Goal: Task Accomplishment & Management: Complete application form

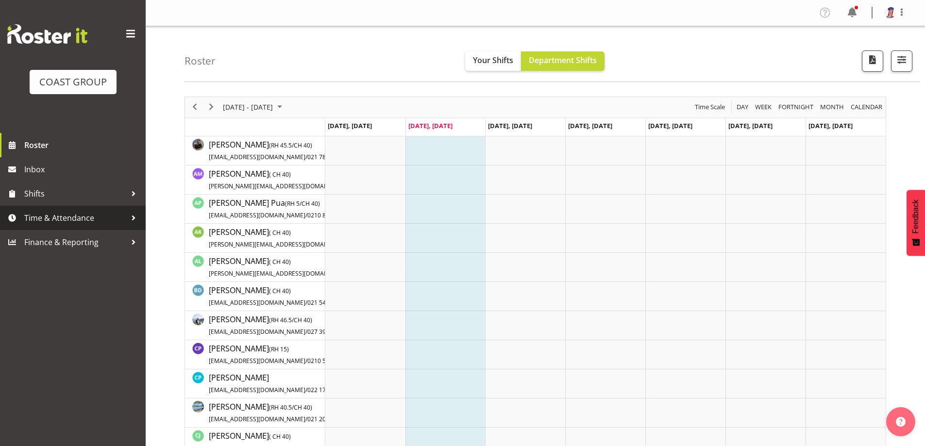
click at [68, 213] on span "Time & Attendance" at bounding box center [75, 218] width 102 height 15
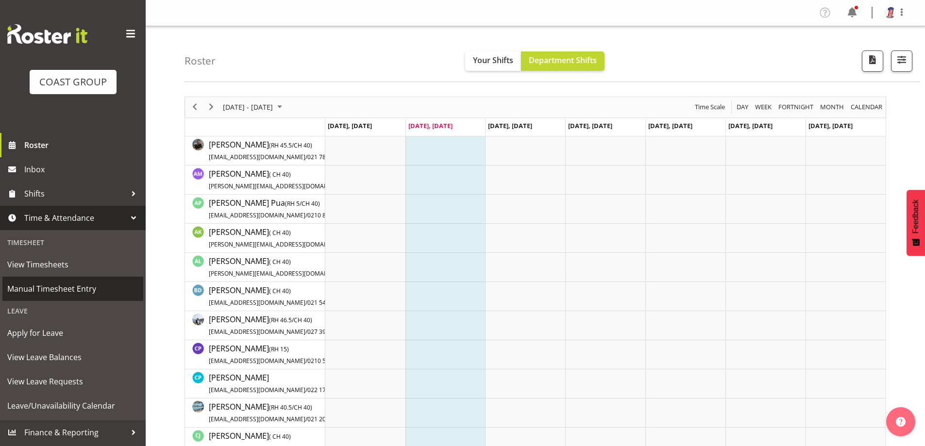
click at [57, 291] on span "Manual Timesheet Entry" at bounding box center [72, 289] width 131 height 15
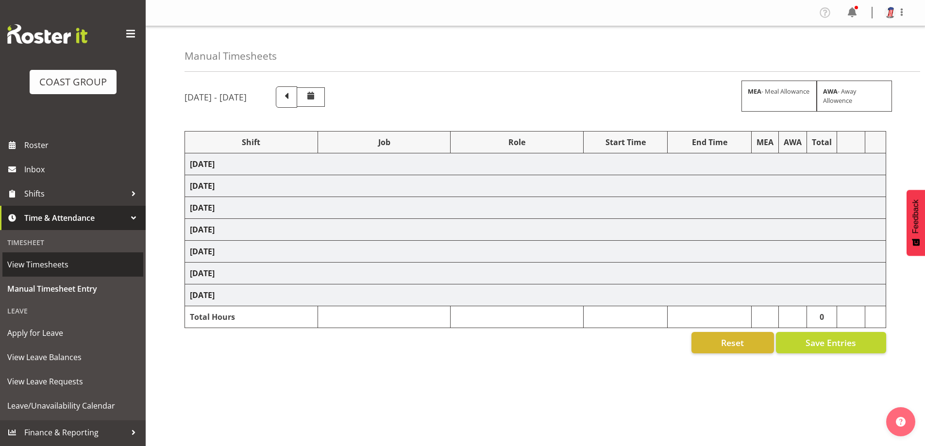
select select "38155"
select select "69"
select select "16"
select select "38155"
select select "69"
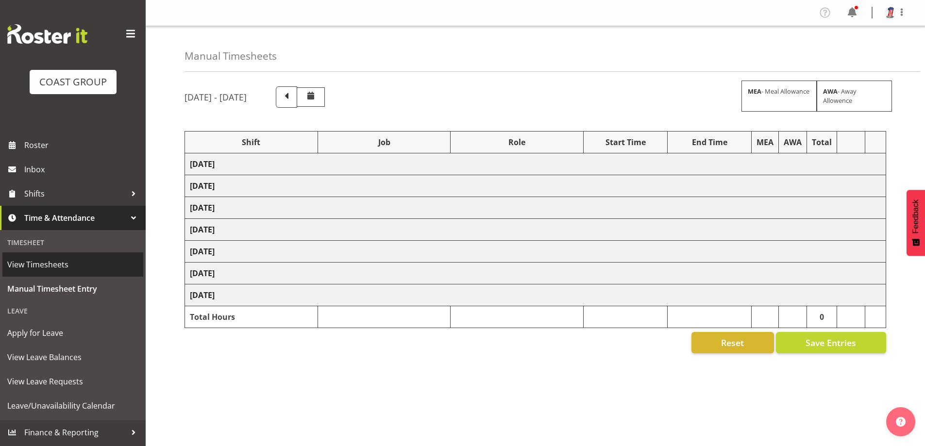
select select "38155"
select select "69"
select select "38155"
select select "69"
select select "38155"
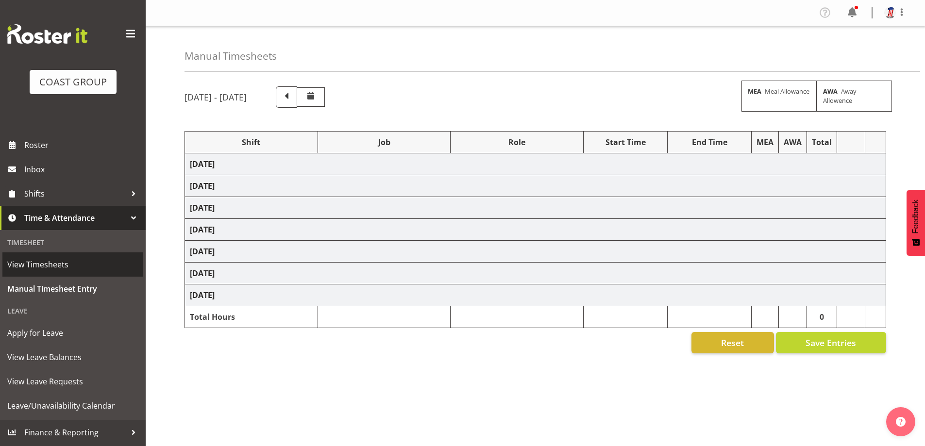
select select "69"
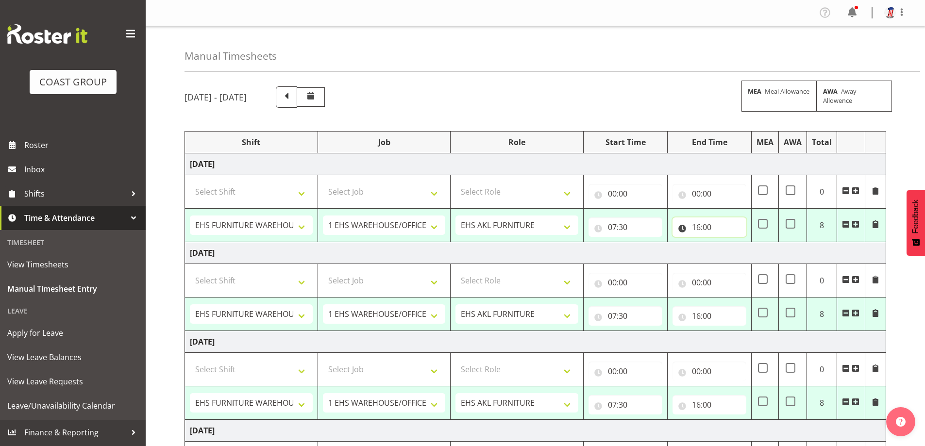
click at [696, 225] on input "16:00" at bounding box center [710, 227] width 74 height 19
click at [738, 254] on select "00 01 02 03 04 05 06 07 08 09 10 11 12 13 14 15 16 17 18 19 20 21 22 23" at bounding box center [739, 252] width 22 height 19
select select "18"
click at [728, 243] on select "00 01 02 03 04 05 06 07 08 09 10 11 12 13 14 15 16 17 18 19 20 21 22 23" at bounding box center [739, 252] width 22 height 19
type input "18:00"
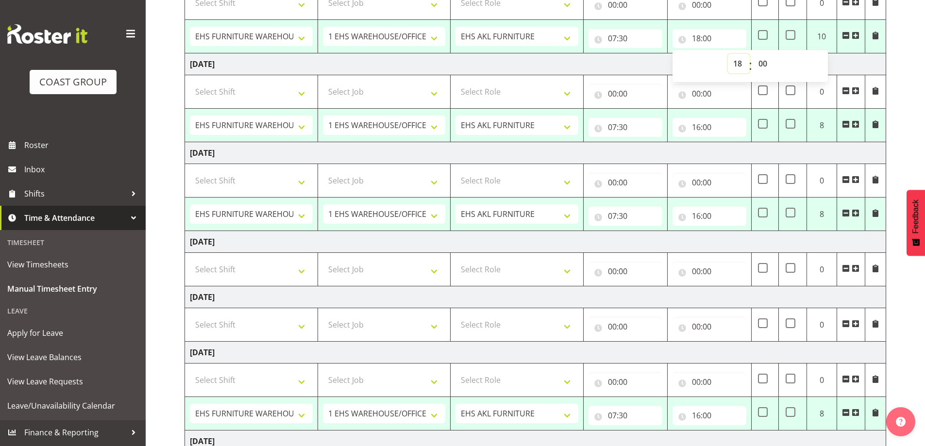
scroll to position [194, 0]
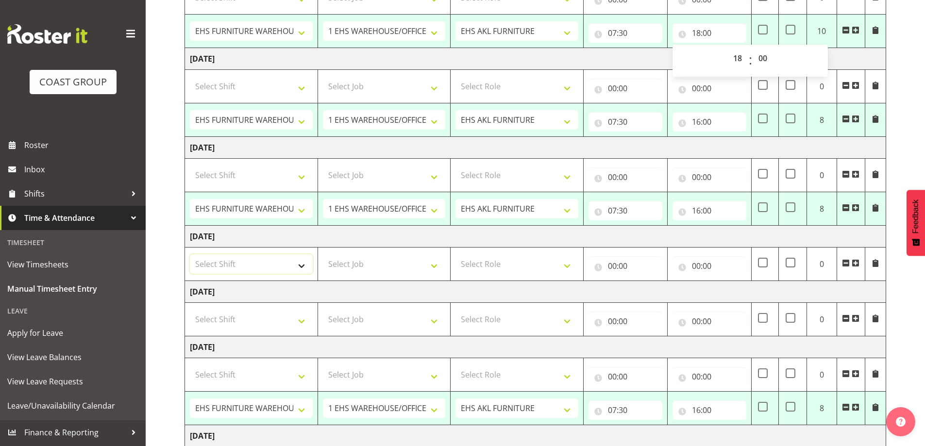
click at [303, 267] on select "Select Shift Assist Carlton EVents Assist Carlton EVents Assist Carlton Events …" at bounding box center [251, 263] width 123 height 19
select select "38155"
click at [190, 254] on select "Select Shift Assist Carlton EVents Assist Carlton EVents Assist Carlton Events …" at bounding box center [251, 263] width 123 height 19
click at [424, 264] on select "Select Job 1 Carlton Events 1 Carlton Hamilton 1 Carlton Wellington 1 EHS WAREH…" at bounding box center [384, 263] width 123 height 19
select select "69"
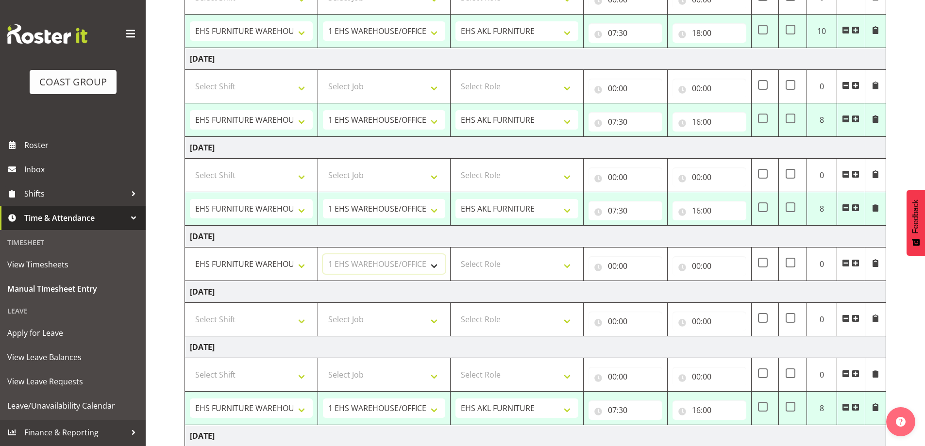
click at [323, 254] on select "Select Job 1 Carlton Events 1 Carlton Hamilton 1 Carlton Wellington 1 EHS WAREH…" at bounding box center [384, 263] width 123 height 19
click at [568, 264] on select "Select Role EHS AKL FURNITURE" at bounding box center [516, 263] width 123 height 19
select select "189"
click at [455, 254] on select "Select Role EHS AKL FURNITURE" at bounding box center [516, 263] width 123 height 19
click at [625, 264] on input "00:00" at bounding box center [625, 265] width 74 height 19
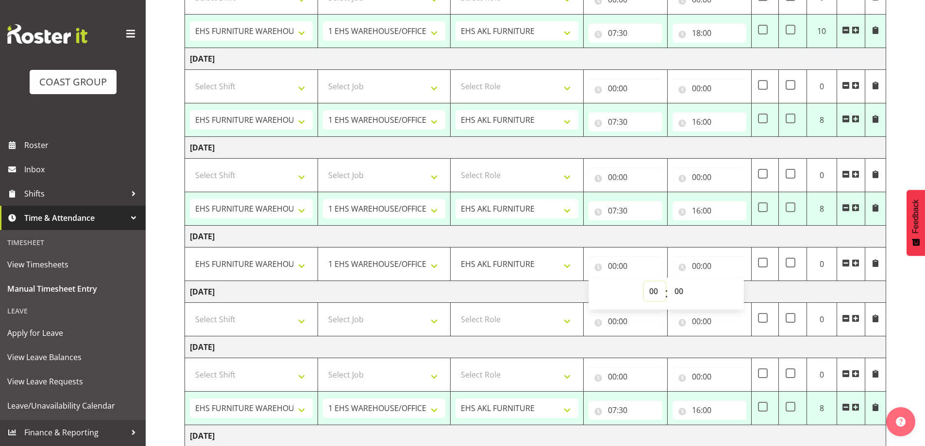
click at [653, 298] on select "00 01 02 03 04 05 06 07 08 09 10 11 12 13 14 15 16 17 18 19 20 21 22 23" at bounding box center [655, 291] width 22 height 19
select select "7"
click at [644, 282] on select "00 01 02 03 04 05 06 07 08 09 10 11 12 13 14 15 16 17 18 19 20 21 22 23" at bounding box center [655, 291] width 22 height 19
type input "07:00"
click at [685, 289] on select "00 01 02 03 04 05 06 07 08 09 10 11 12 13 14 15 16 17 18 19 20 21 22 23 24 25 2…" at bounding box center [680, 291] width 22 height 19
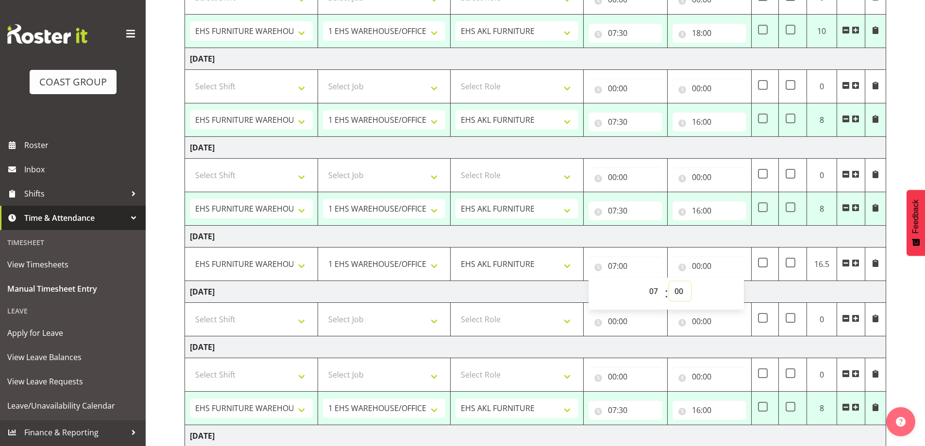
select select "30"
click at [669, 282] on select "00 01 02 03 04 05 06 07 08 09 10 11 12 13 14 15 16 17 18 19 20 21 22 23 24 25 2…" at bounding box center [680, 291] width 22 height 19
type input "07:30"
click at [704, 265] on input "00:00" at bounding box center [710, 265] width 74 height 19
click at [741, 288] on select "00 01 02 03 04 05 06 07 08 09 10 11 12 13 14 15 16 17 18 19 20 21 22 23" at bounding box center [739, 291] width 22 height 19
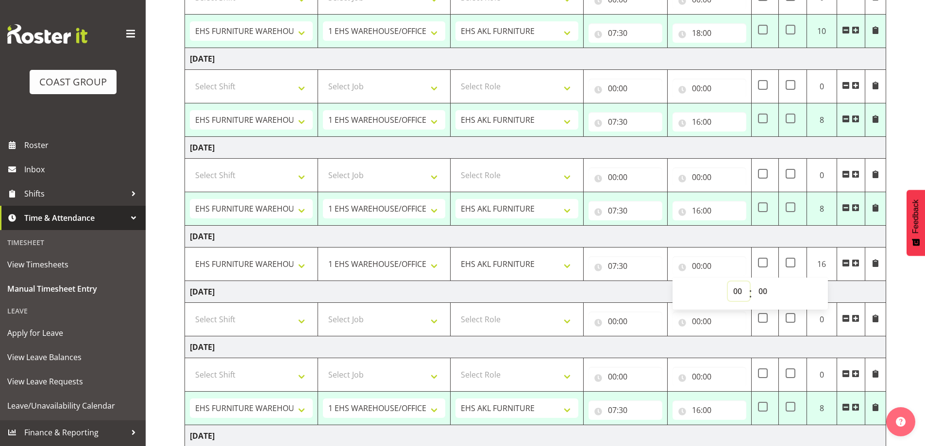
select select "12"
click at [728, 282] on select "00 01 02 03 04 05 06 07 08 09 10 11 12 13 14 15 16 17 18 19 20 21 22 23" at bounding box center [739, 291] width 22 height 19
type input "12:00"
click at [900, 333] on div "September 24th - September 30th 2025 MEA - Meal Allowance AWA - Away Allowence …" at bounding box center [555, 227] width 740 height 684
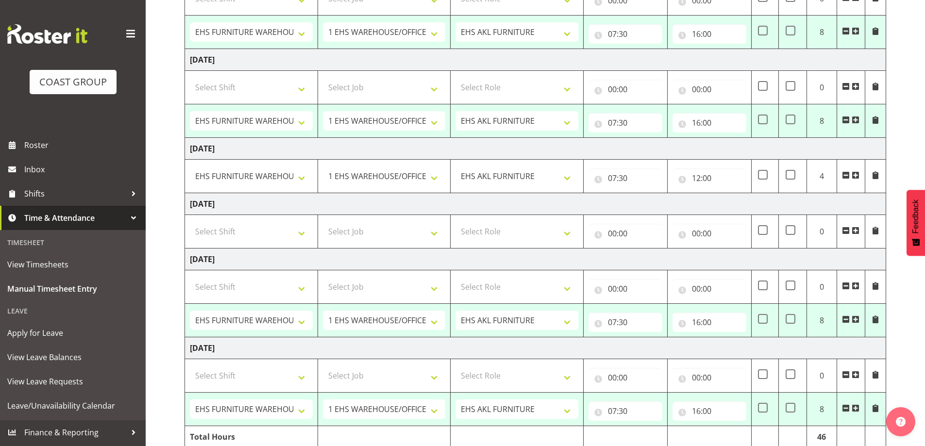
scroll to position [291, 0]
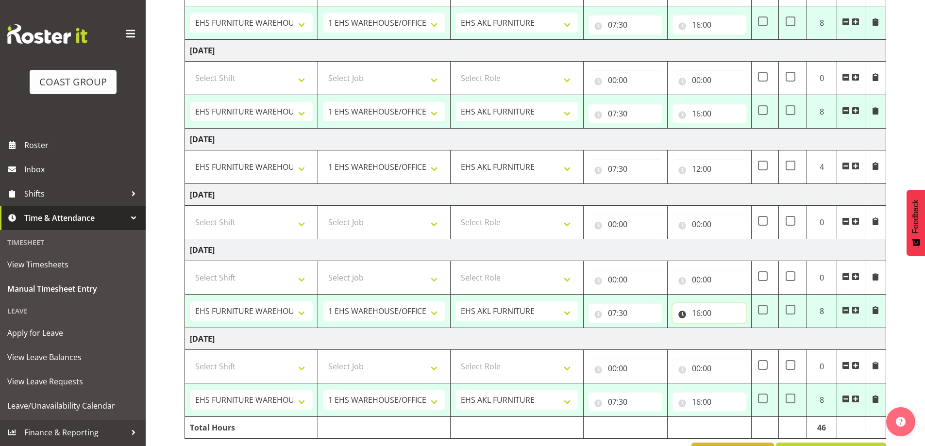
click at [693, 303] on input "16:00" at bounding box center [710, 312] width 74 height 19
click at [737, 340] on select "00 01 02 03 04 05 06 07 08 09 10 11 12 13 14 15 16 17 18 19 20 21 22 23" at bounding box center [739, 338] width 22 height 19
select select "17"
click at [728, 329] on select "00 01 02 03 04 05 06 07 08 09 10 11 12 13 14 15 16 17 18 19 20 21 22 23" at bounding box center [739, 338] width 22 height 19
type input "17:00"
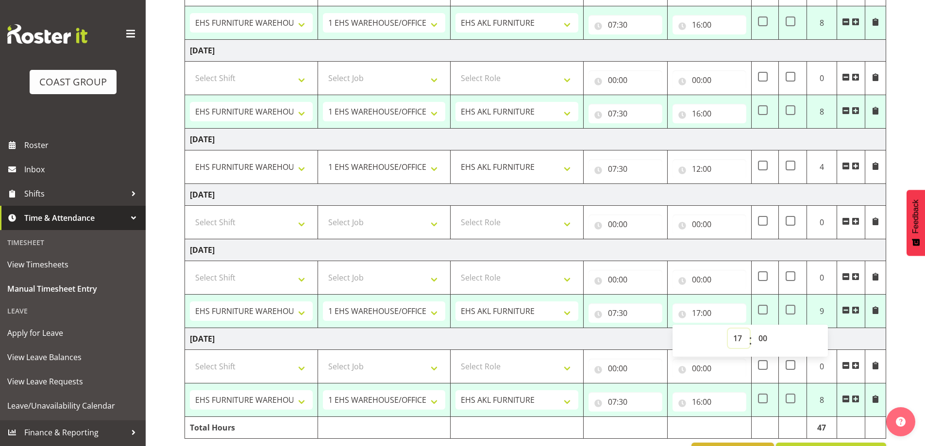
scroll to position [324, 0]
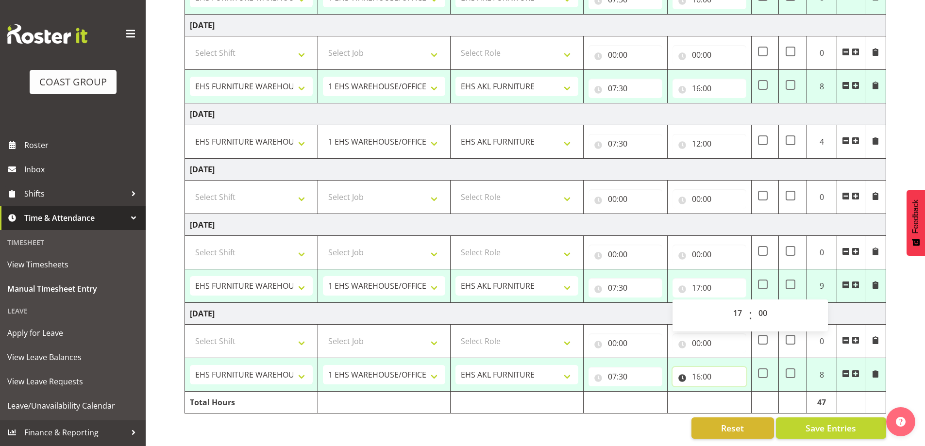
click at [702, 367] on input "16:00" at bounding box center [710, 376] width 74 height 19
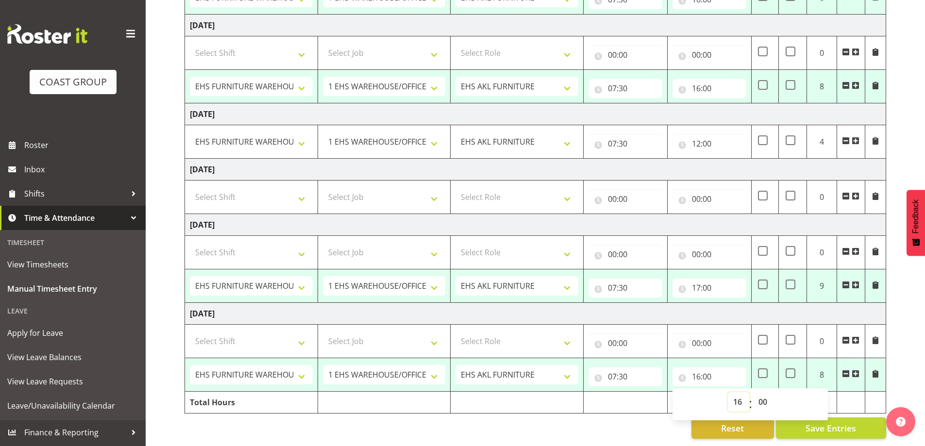
click at [735, 397] on select "00 01 02 03 04 05 06 07 08 09 10 11 12 13 14 15 16 17 18 19 20 21 22 23" at bounding box center [739, 401] width 22 height 19
select select "17"
click at [728, 392] on select "00 01 02 03 04 05 06 07 08 09 10 11 12 13 14 15 16 17 18 19 20 21 22 23" at bounding box center [739, 401] width 22 height 19
type input "17:00"
click at [618, 432] on div "September 24th - September 30th 2025 MEA - Meal Allowance AWA - Away Allowence …" at bounding box center [555, 105] width 740 height 684
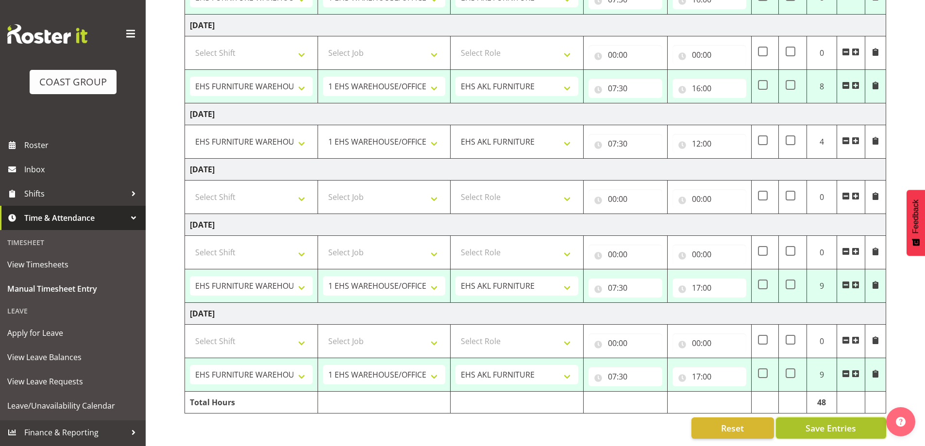
click at [814, 422] on span "Save Entries" at bounding box center [831, 428] width 50 height 13
select select "38155"
select select "69"
type input "07:30"
type input "18:00"
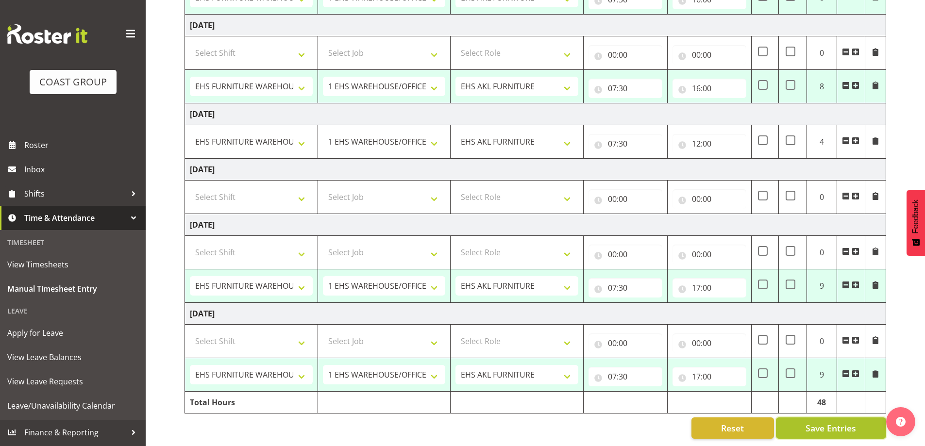
select select "38155"
select select "69"
type input "07:30"
type input "16:00"
select select "38155"
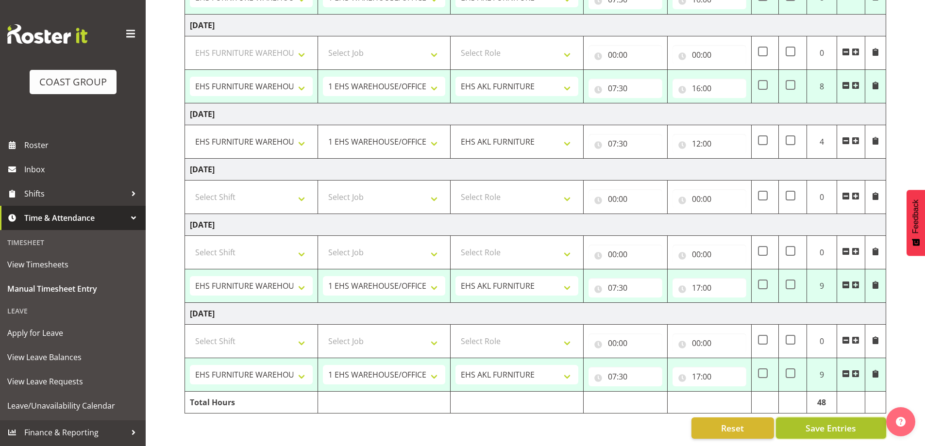
select select "69"
type input "07:30"
type input "16:00"
select select "38155"
select select "69"
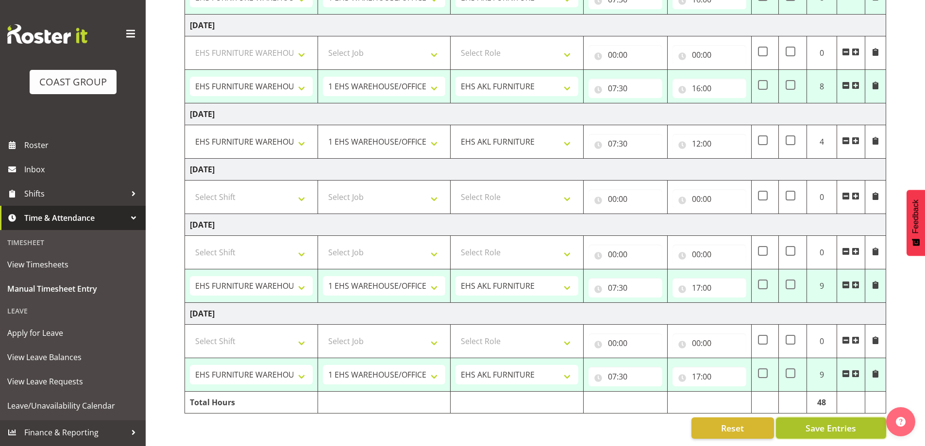
type input "07:30"
type input "17:00"
select select "38155"
select select "69"
type input "07:30"
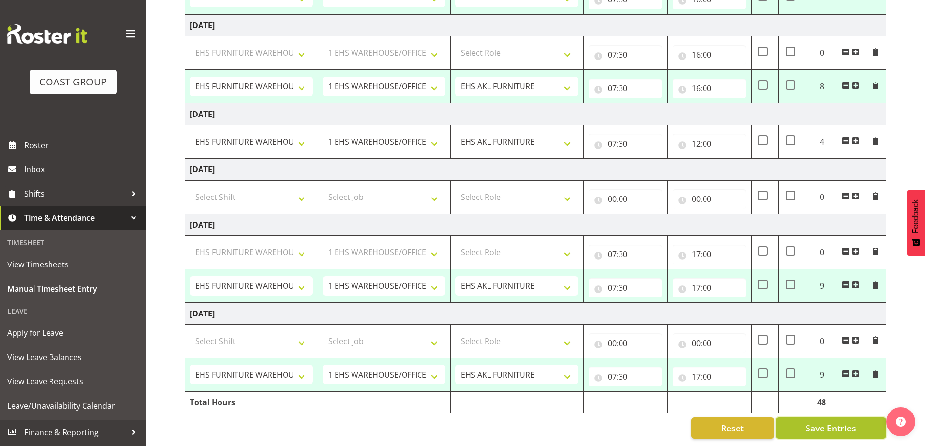
type input "17:00"
select select "38155"
select select "69"
select select "38155"
select select "69"
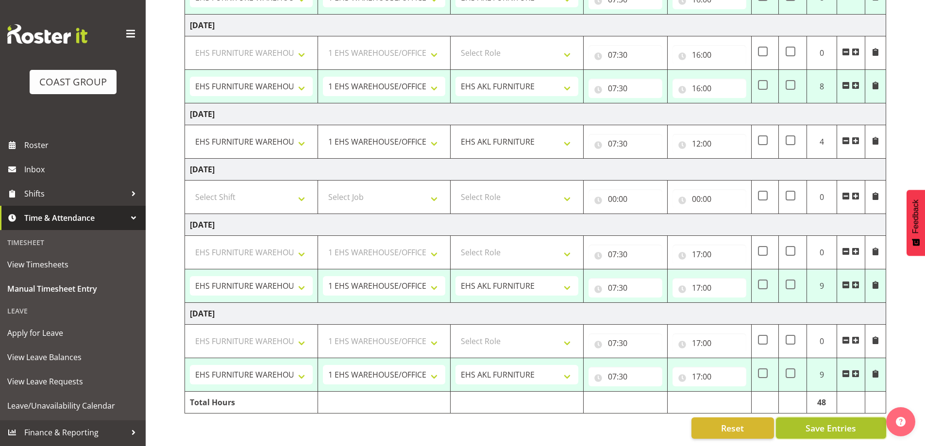
select select "38155"
select select "69"
select select "38155"
select select "69"
select select "38155"
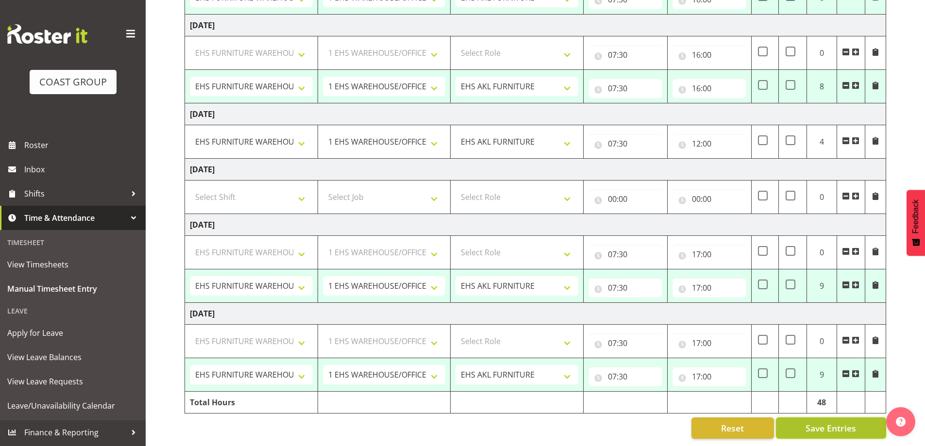
select select "69"
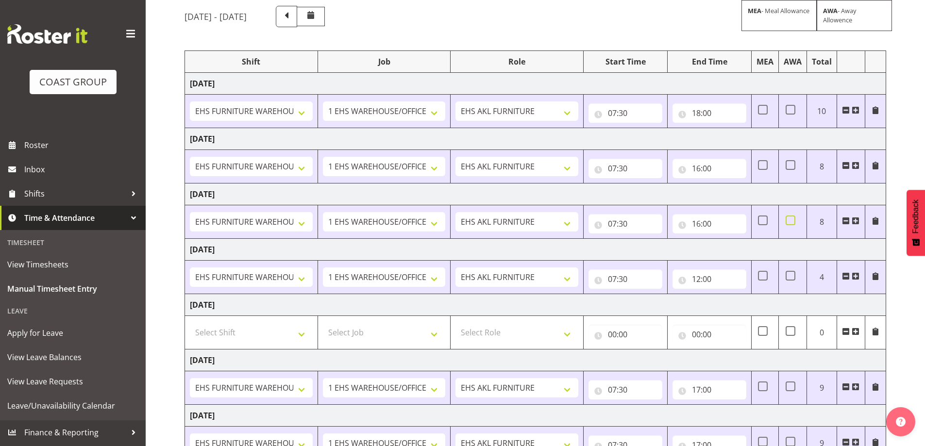
scroll to position [0, 0]
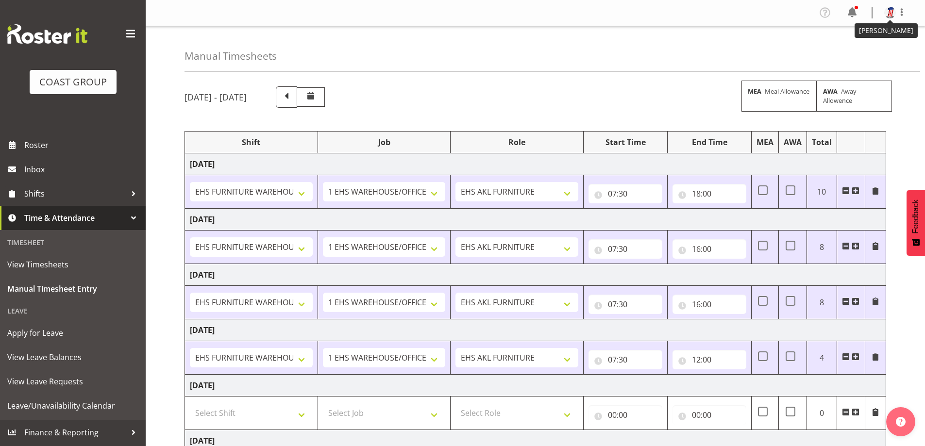
click at [887, 15] on img at bounding box center [890, 13] width 12 height 12
click at [864, 50] on link "Log Out" at bounding box center [860, 50] width 93 height 17
